Goal: Information Seeking & Learning: Understand process/instructions

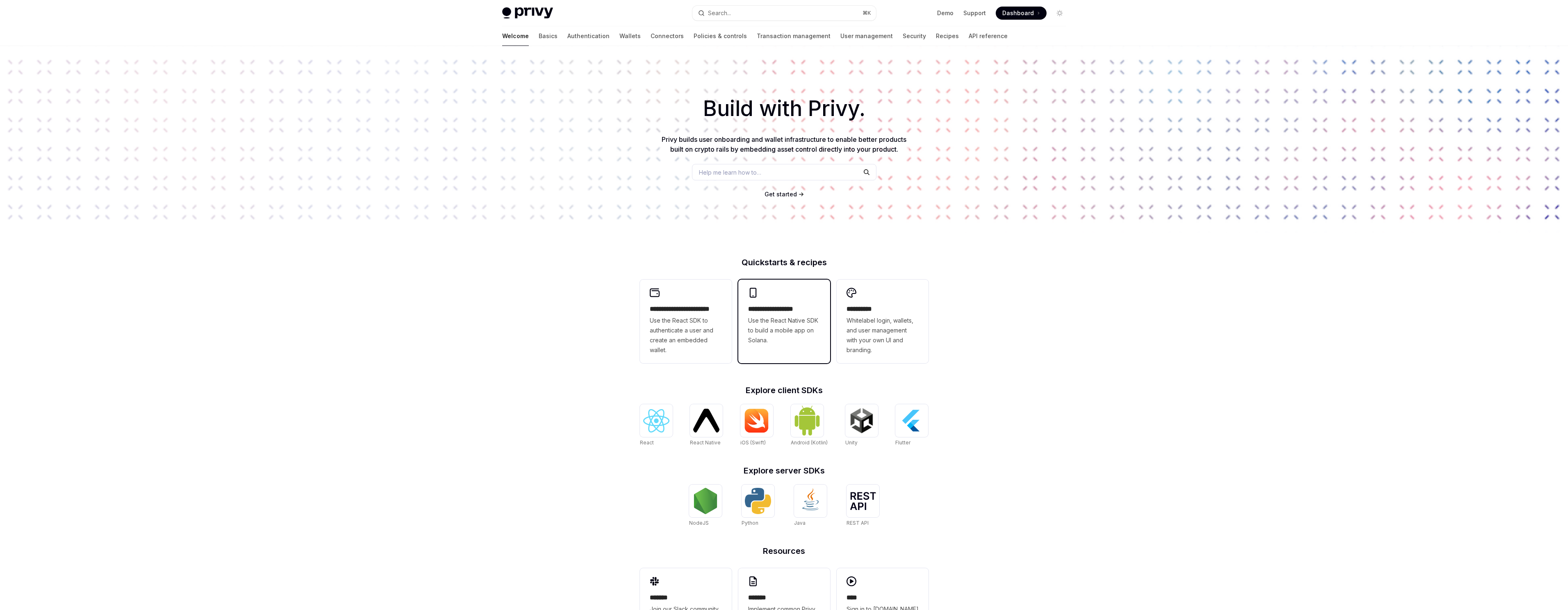
click at [760, 341] on span "Use the React Native SDK to build a mobile app on Solana." at bounding box center [784, 331] width 72 height 29
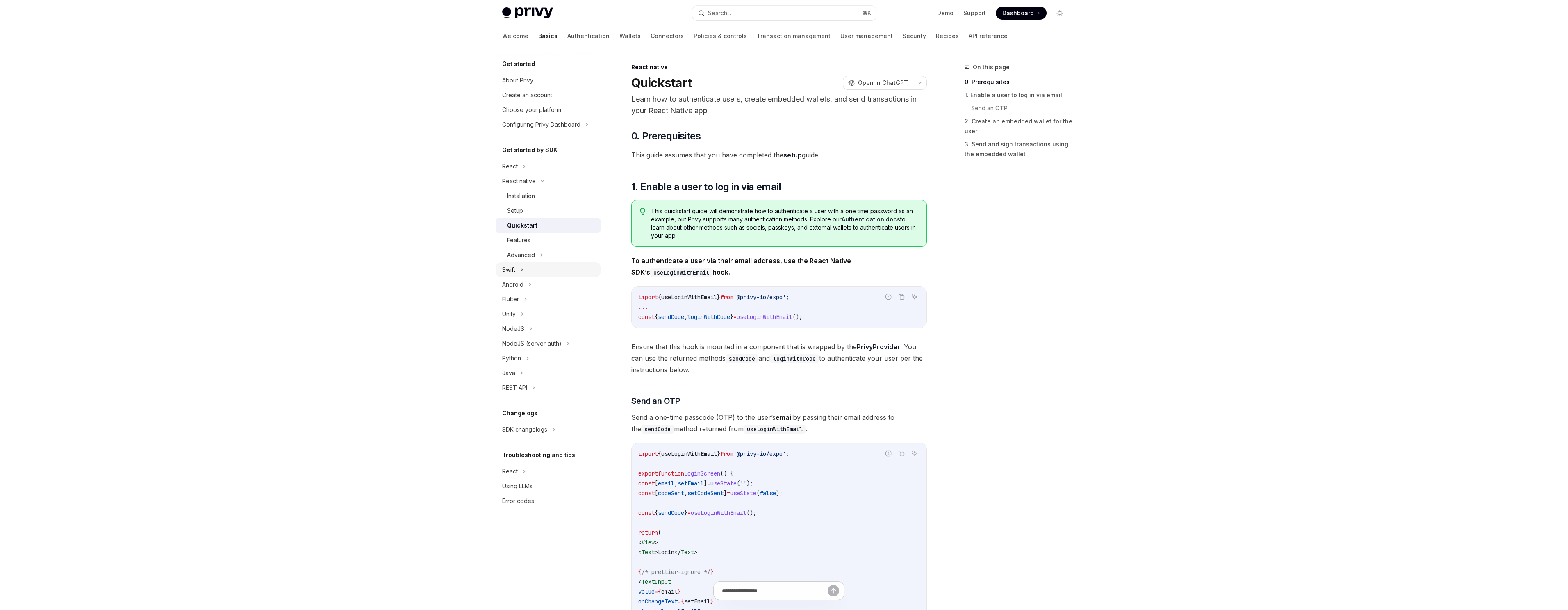
click at [574, 266] on button "Swift" at bounding box center [548, 270] width 105 height 15
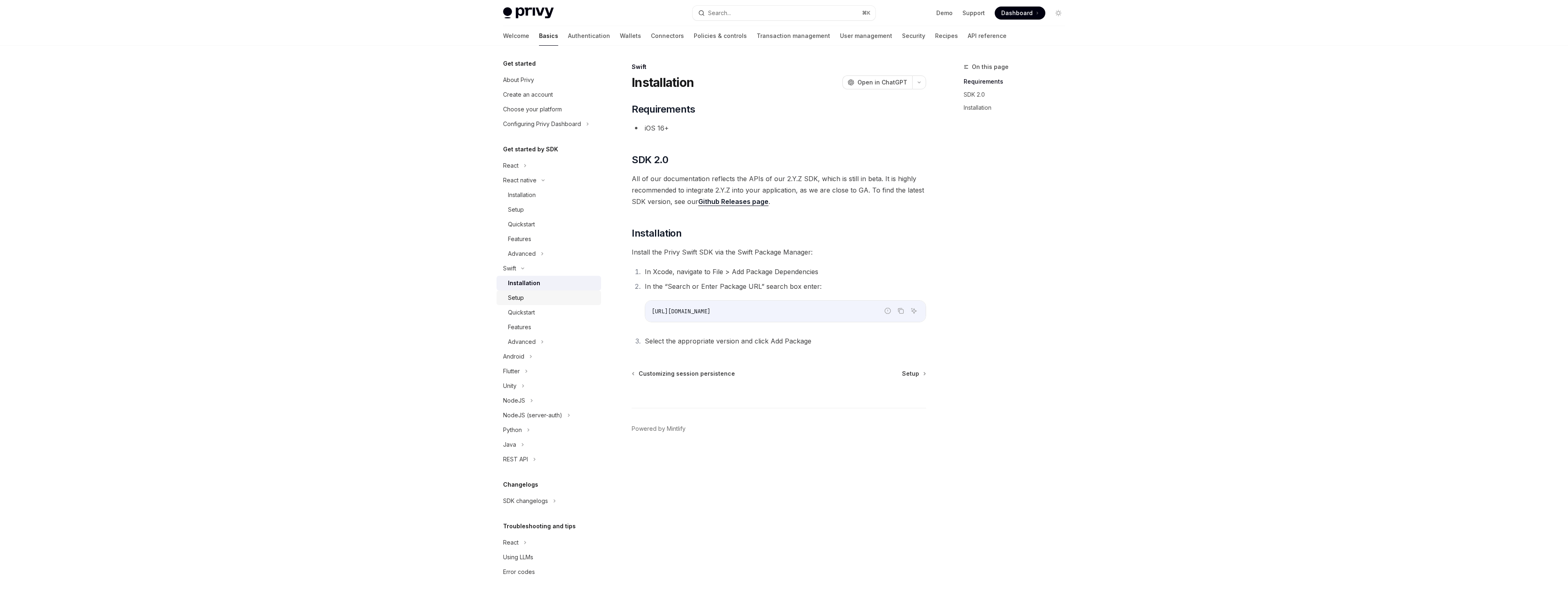
click at [547, 297] on div "Setup" at bounding box center [552, 298] width 88 height 10
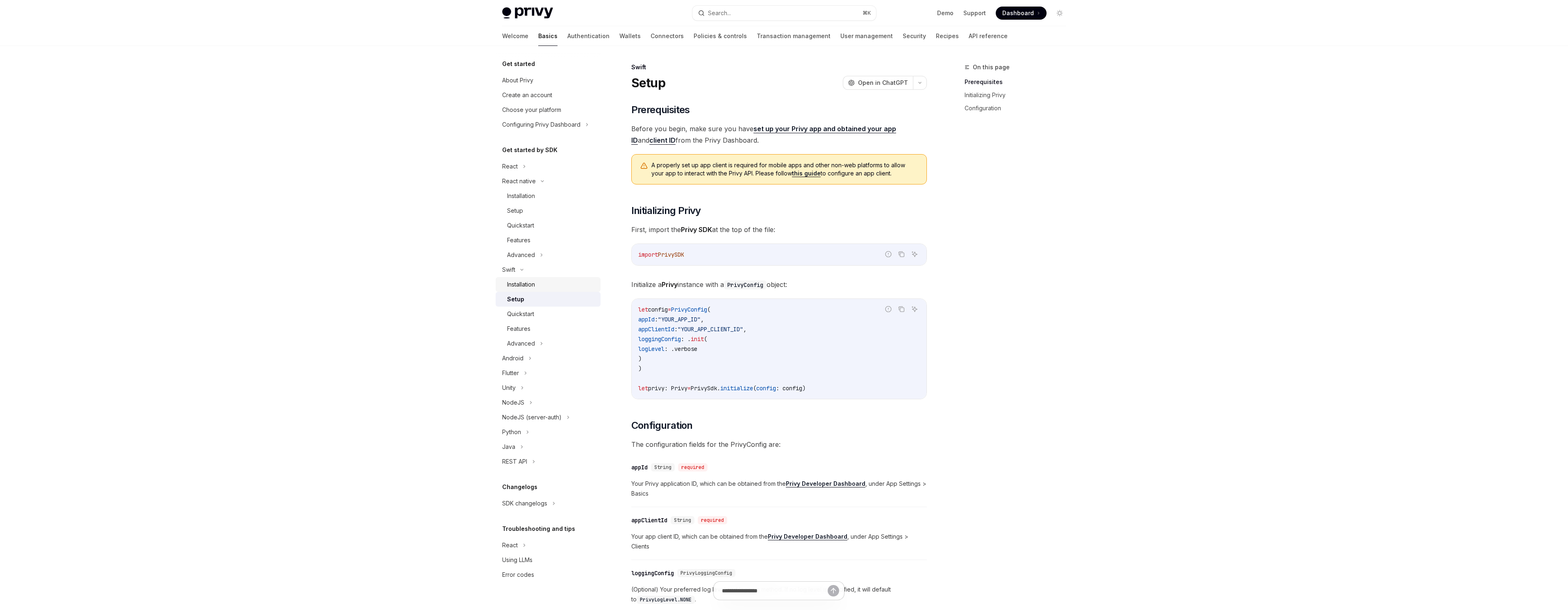
click at [557, 281] on div "Installation" at bounding box center [551, 285] width 89 height 10
type textarea "*"
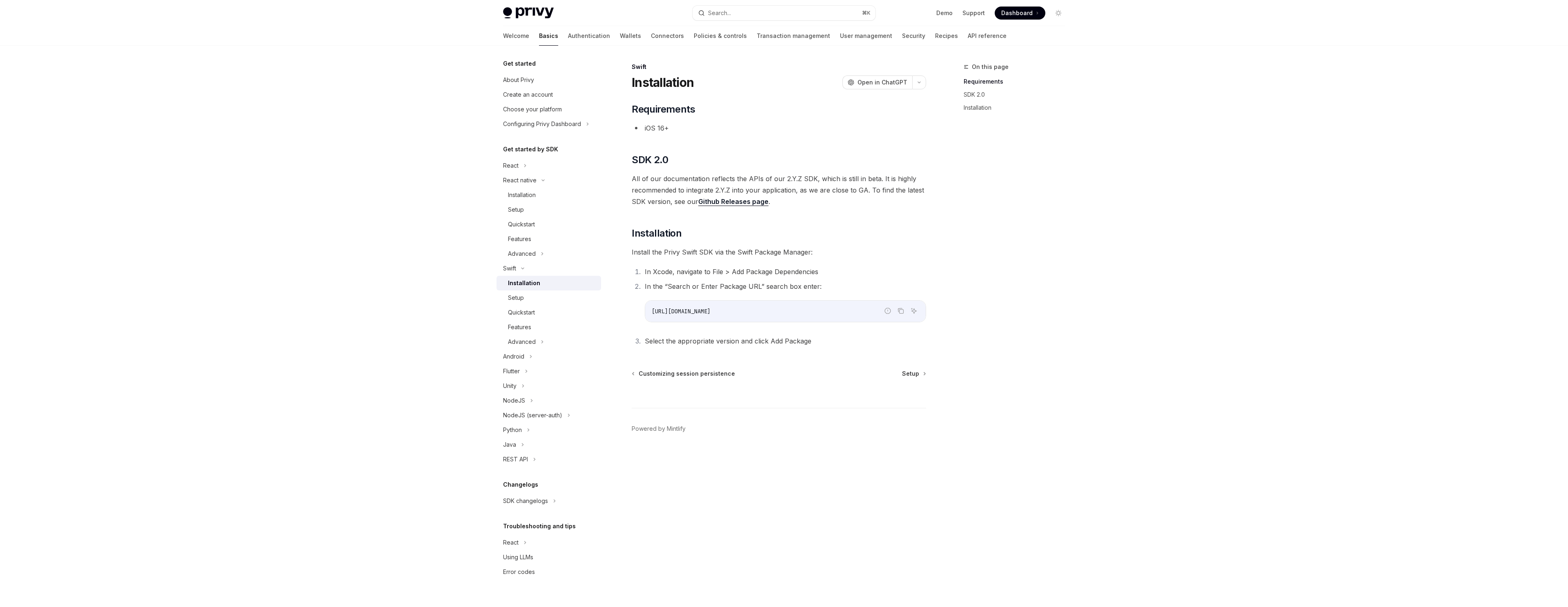
click at [900, 261] on div "​ Requirements iOS 16+ ​ SDK 2.0 All of our documentation reflects the APIs of …" at bounding box center [779, 224] width 295 height 244
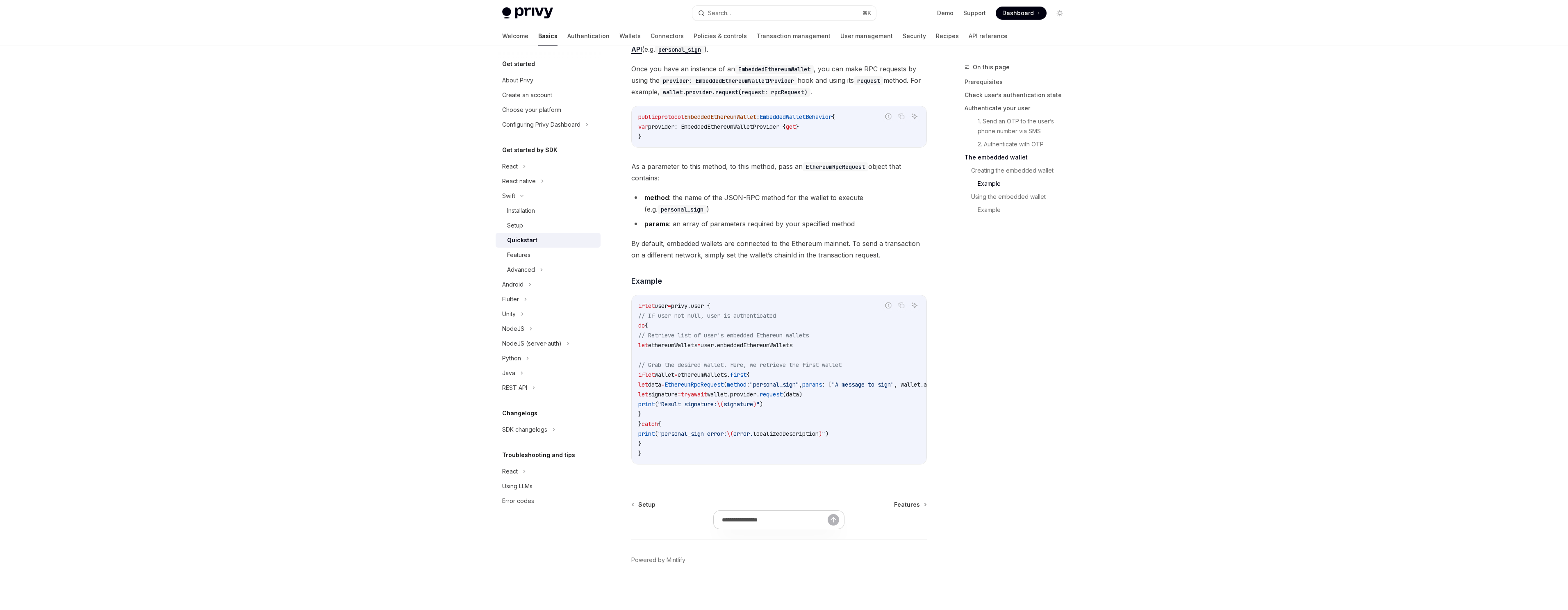
scroll to position [1461, 0]
click at [546, 207] on div "Installation" at bounding box center [551, 211] width 89 height 10
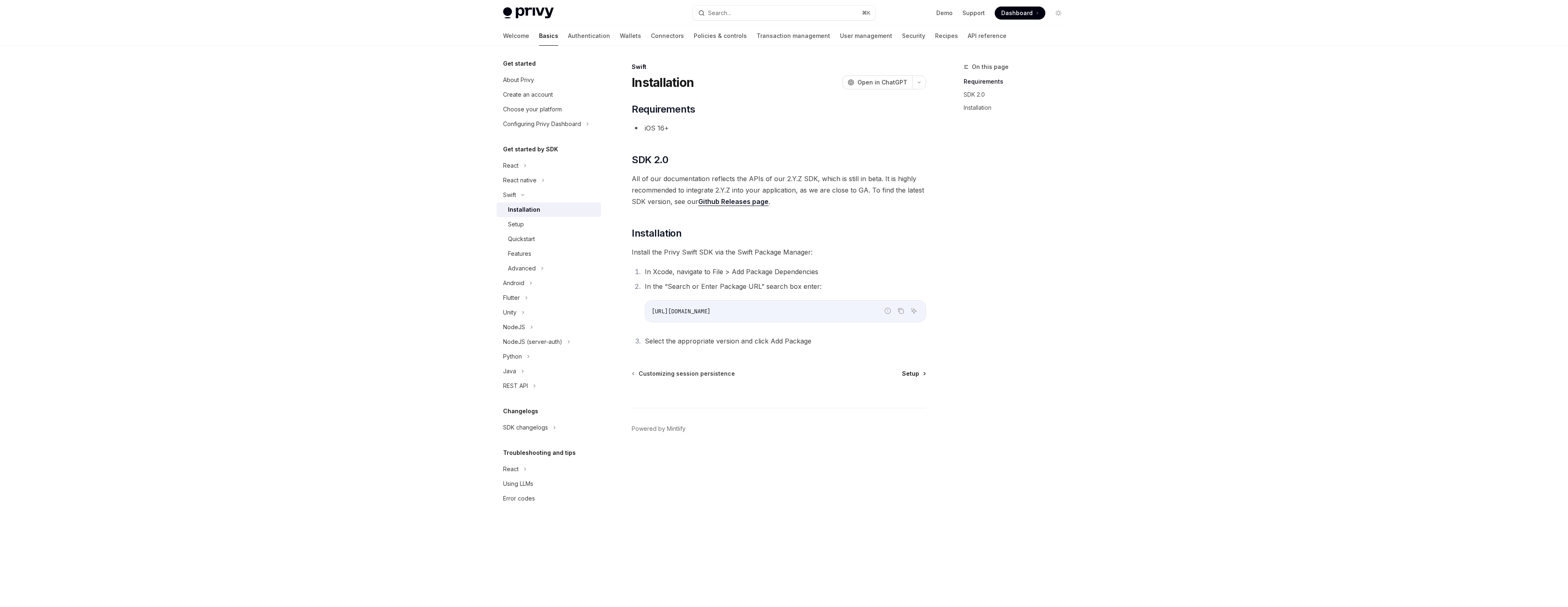
click at [912, 375] on span "Setup" at bounding box center [911, 373] width 17 height 8
type textarea "*"
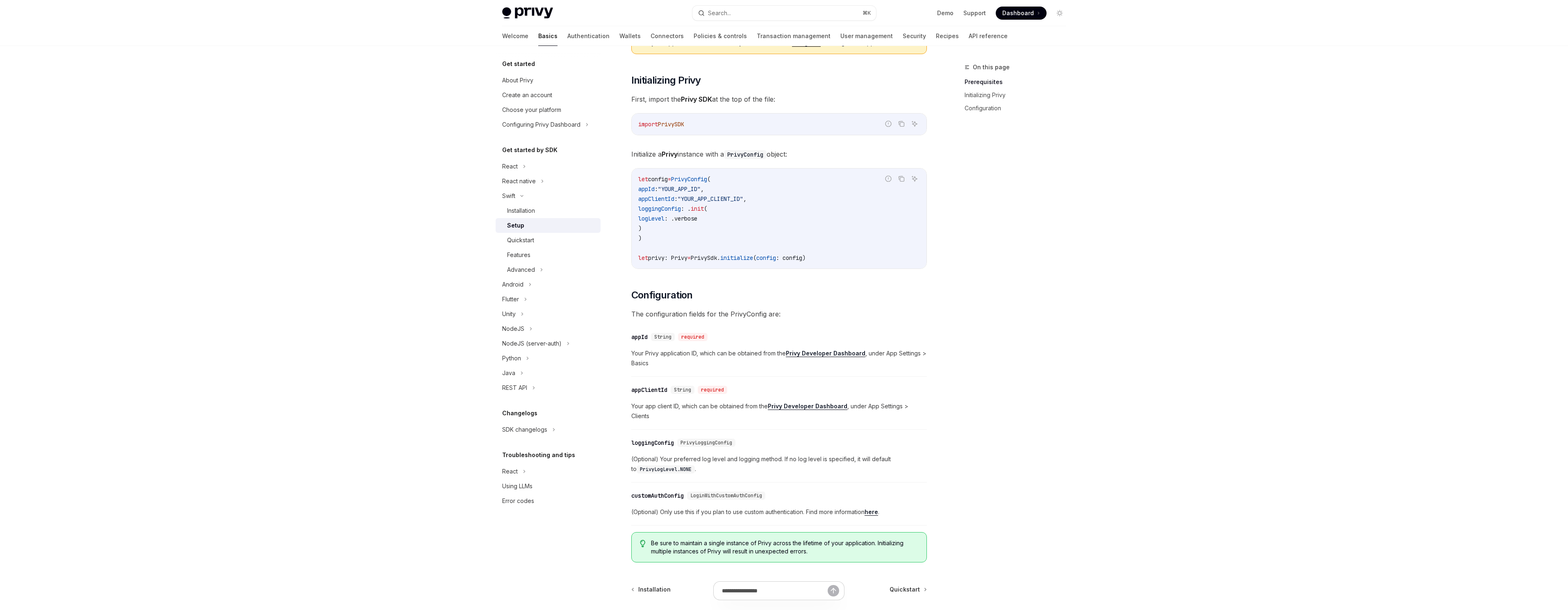
scroll to position [174, 0]
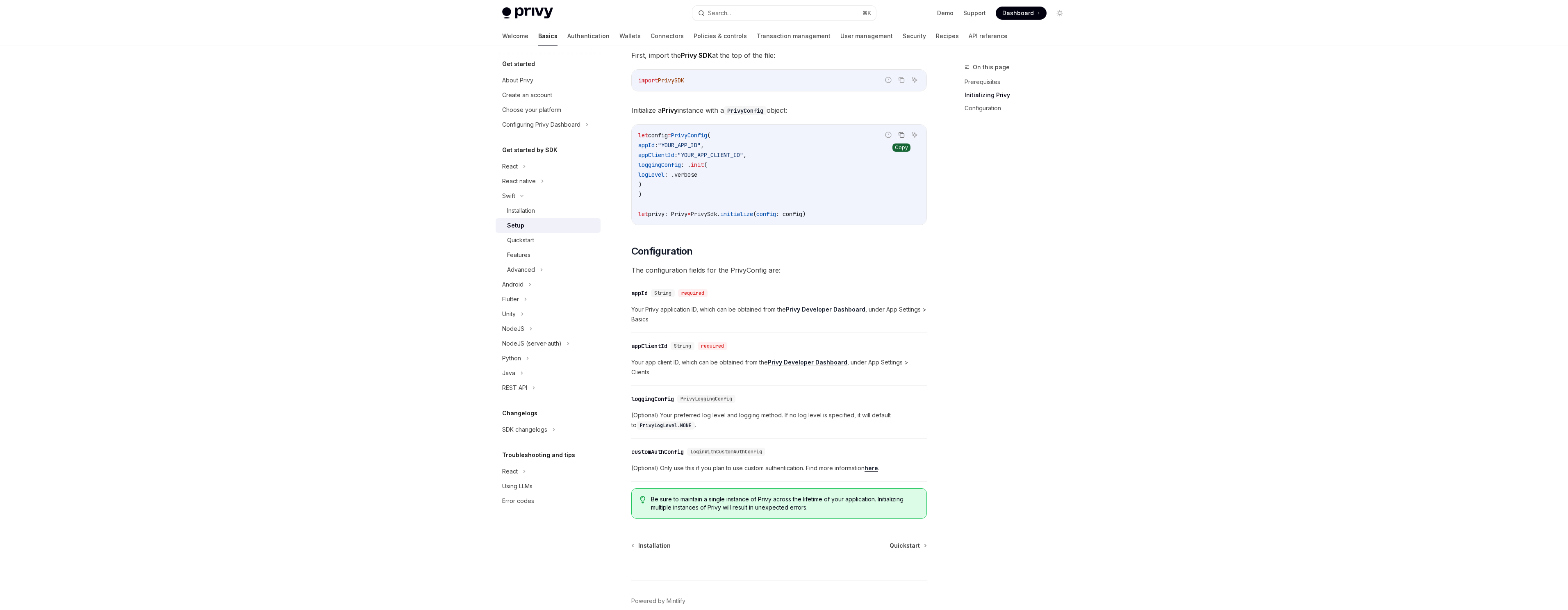
click at [902, 134] on icon "Copy the contents from the code block" at bounding box center [901, 136] width 4 height 4
click at [833, 257] on h2 "​ Configuration" at bounding box center [779, 251] width 296 height 13
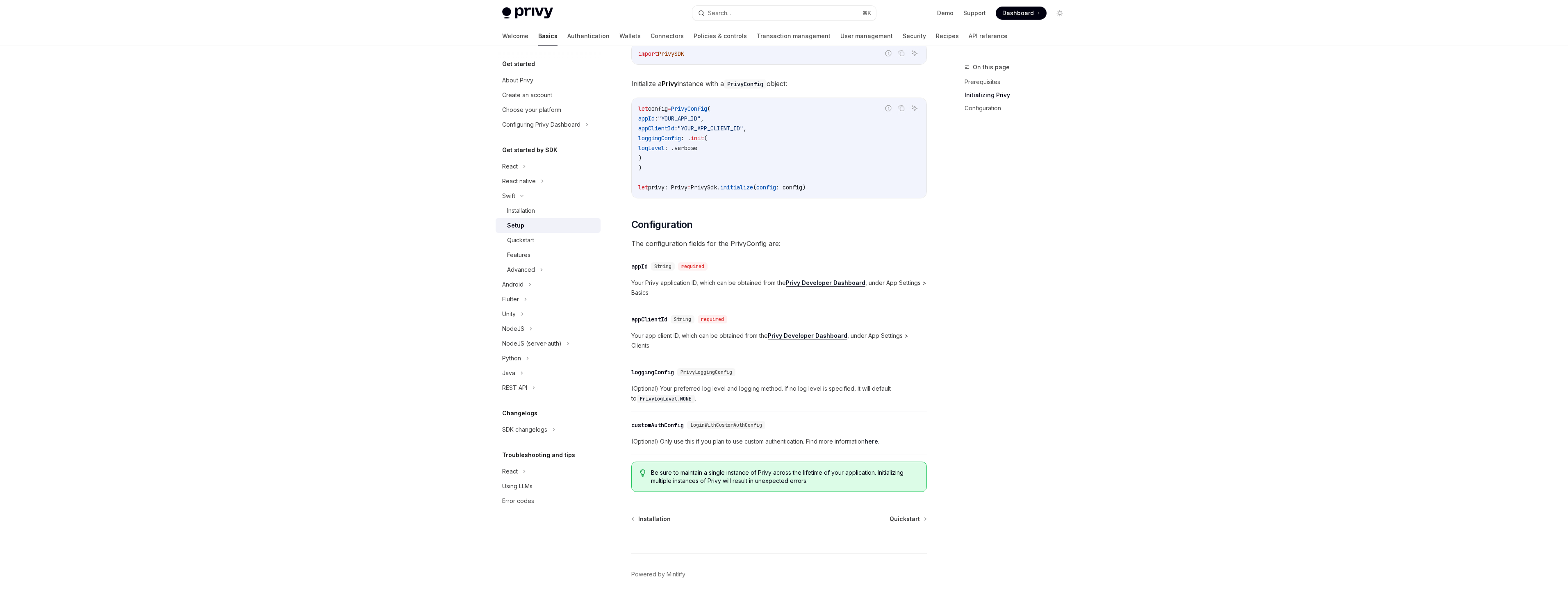
scroll to position [205, 0]
click at [906, 510] on span "Quickstart" at bounding box center [905, 514] width 31 height 8
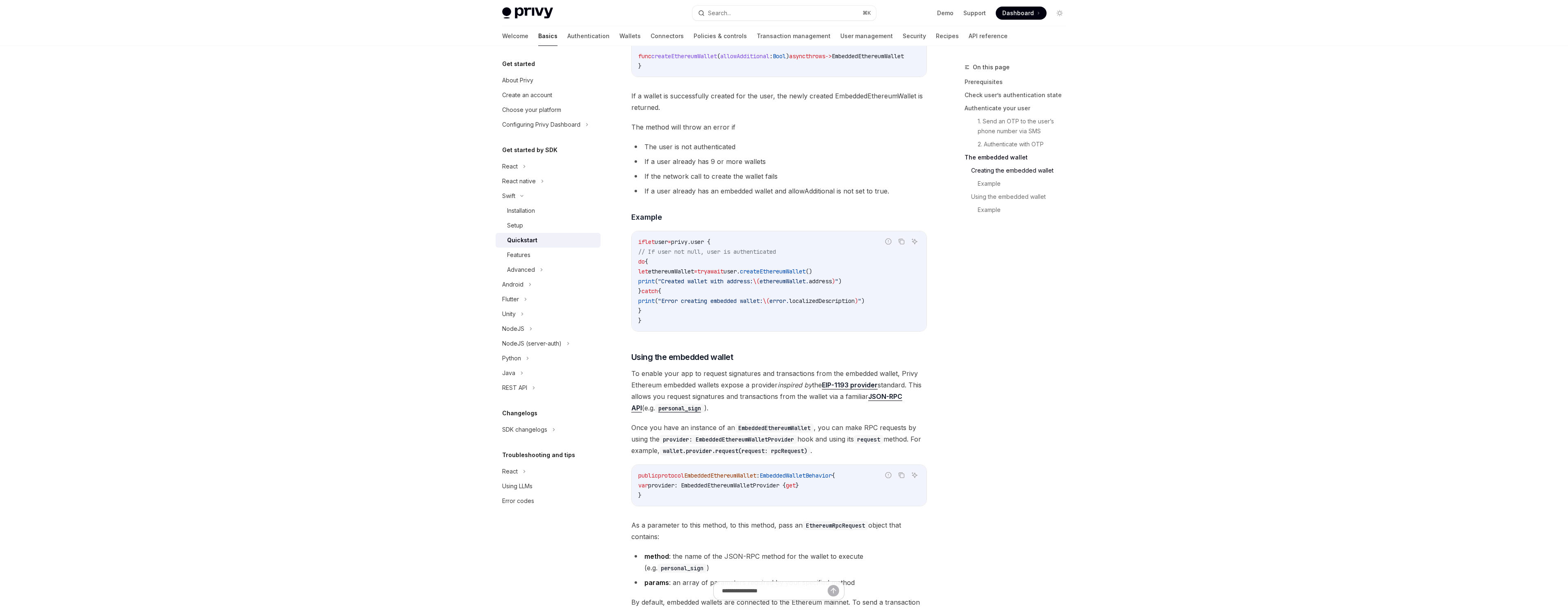
scroll to position [1092, 0]
click at [794, 194] on li "If a user already has an embedded wallet and allowAdditional is not set to true." at bounding box center [779, 188] width 296 height 12
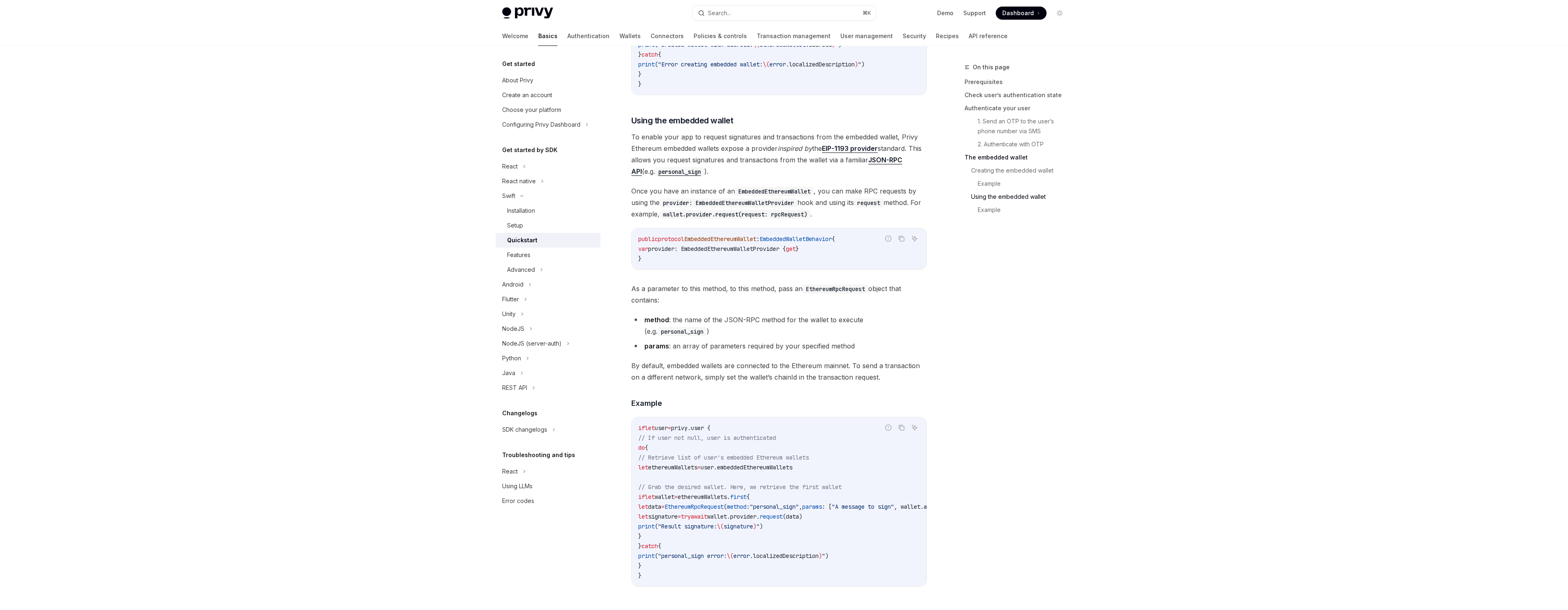
scroll to position [1461, 0]
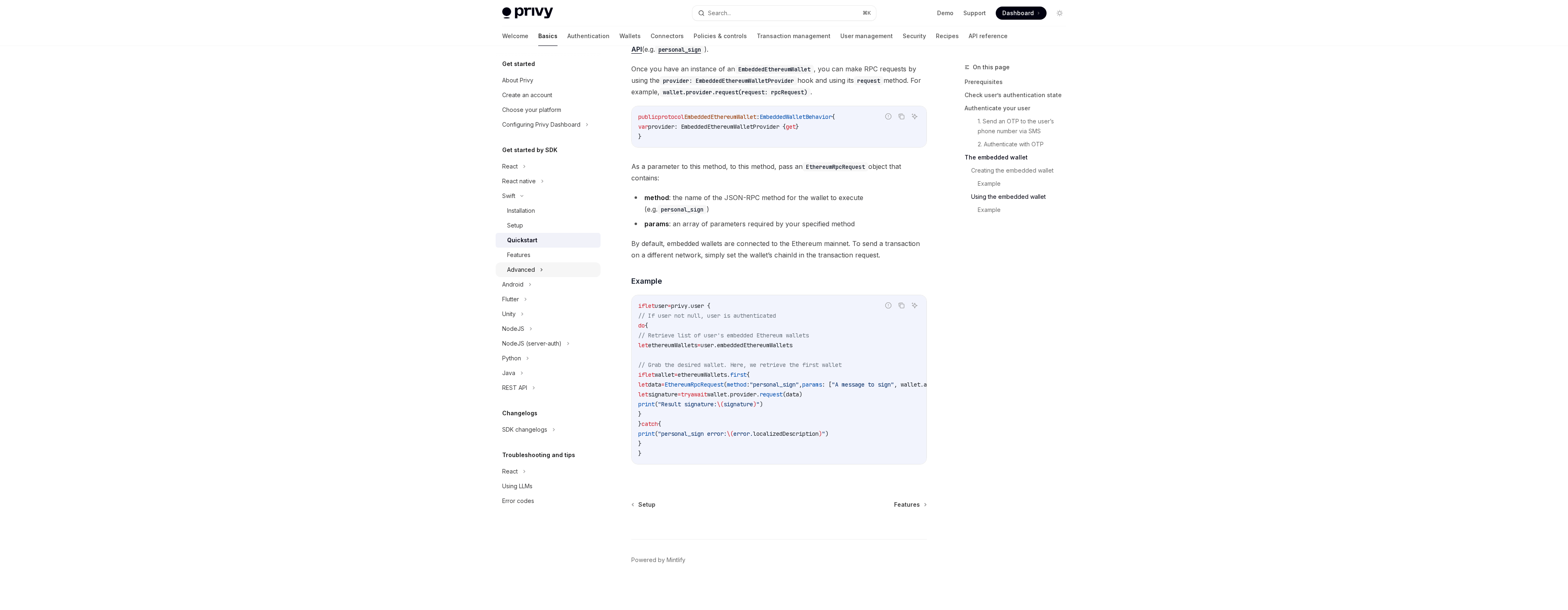
click at [563, 270] on button "Advanced" at bounding box center [548, 270] width 105 height 15
type textarea "*"
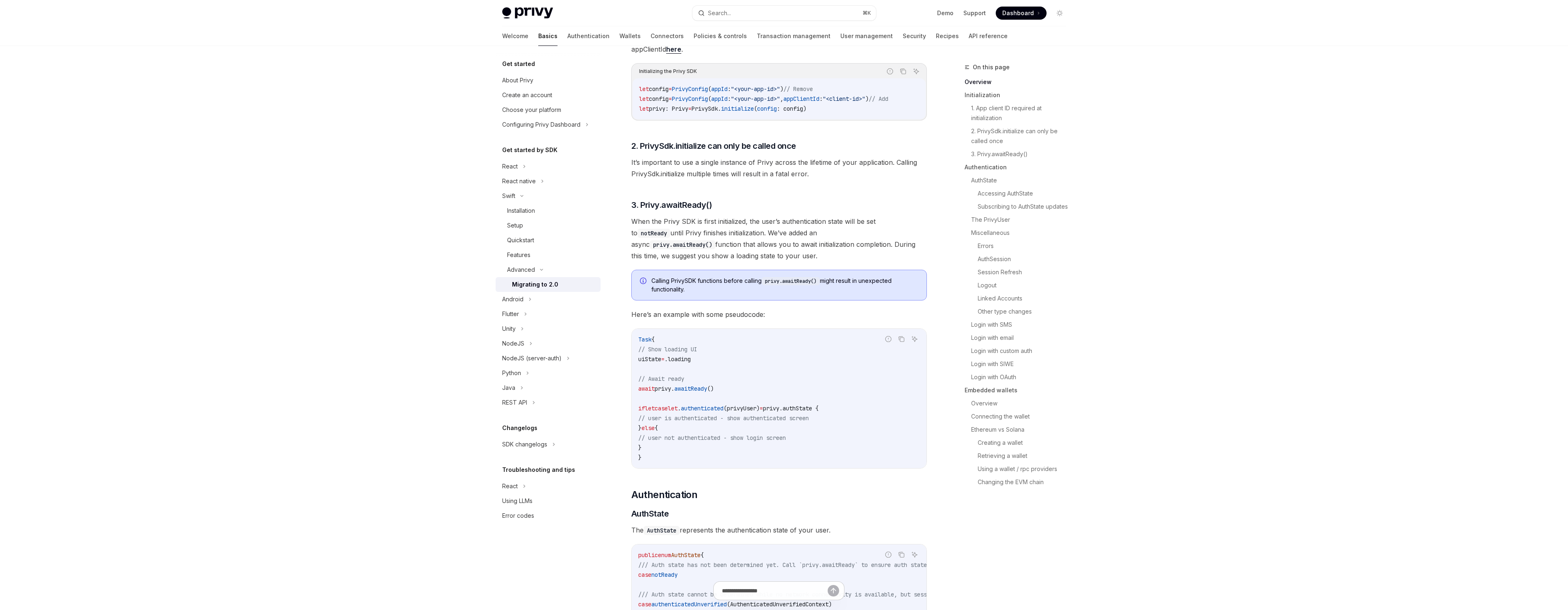
scroll to position [226, 0]
